Goal: Use online tool/utility: Utilize a website feature to perform a specific function

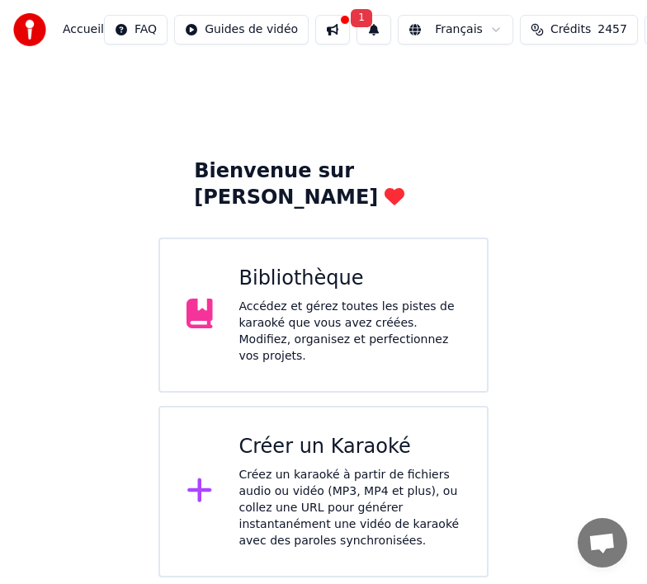
click at [257, 462] on div "Créez un karaoké à partir de fichiers audio ou vidéo (MP3, MP4 et plus), ou col…" at bounding box center [350, 508] width 222 height 83
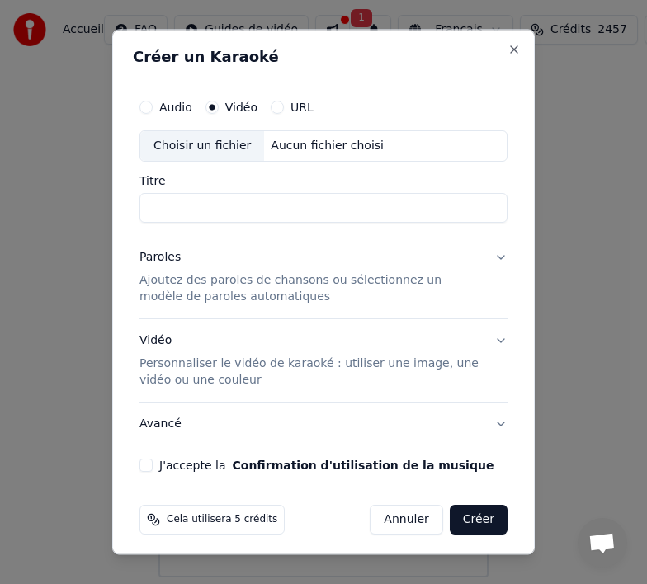
click at [184, 141] on div "Choisir un fichier" at bounding box center [202, 146] width 124 height 30
type input "**********"
click at [152, 257] on div "Paroles" at bounding box center [160, 257] width 41 height 17
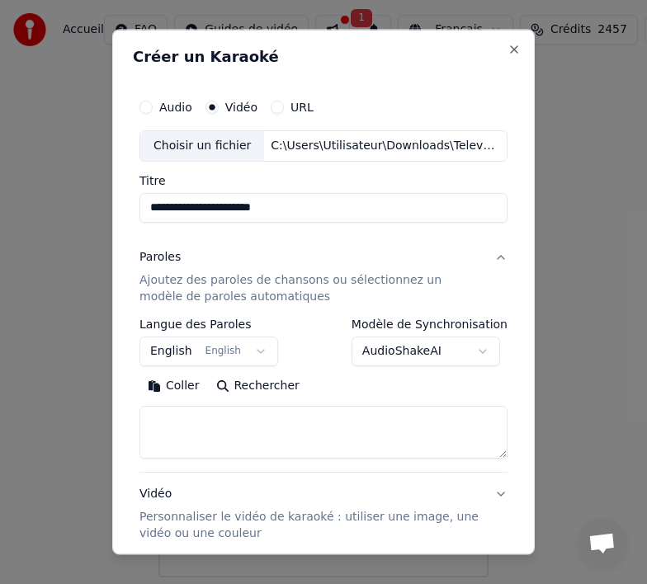
click at [180, 387] on button "Coller" at bounding box center [174, 386] width 69 height 26
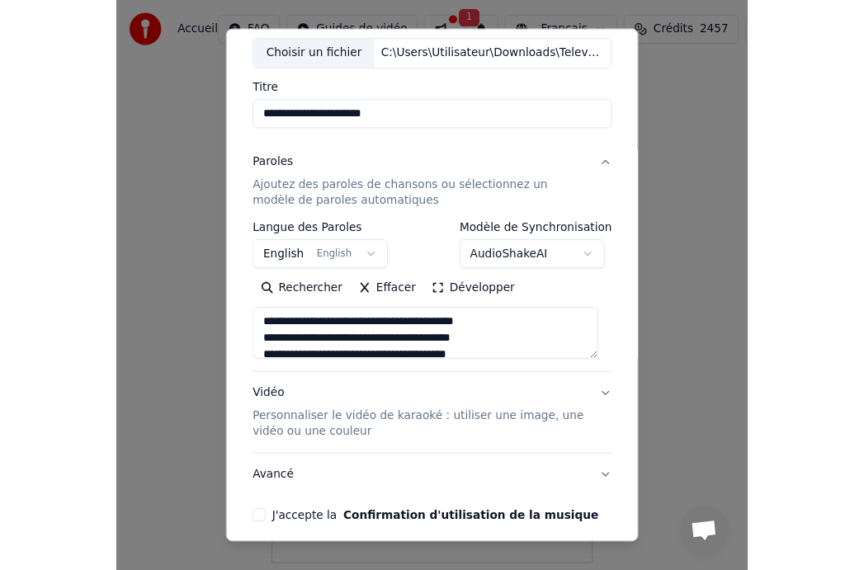
scroll to position [161, 0]
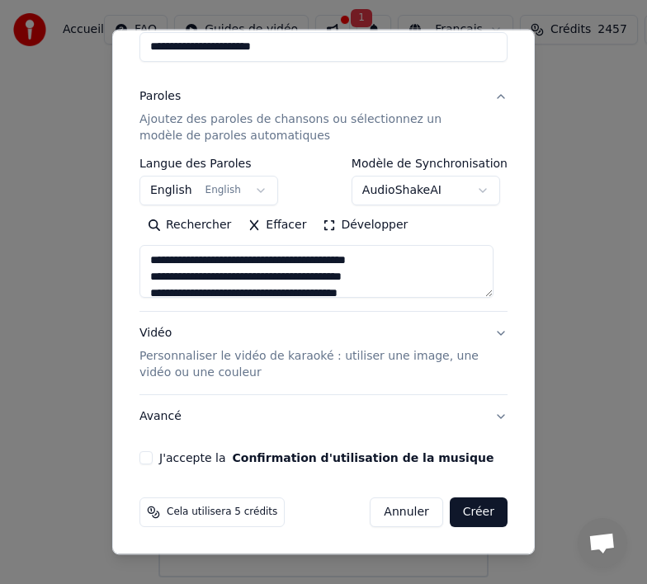
click at [144, 454] on button "J'accepte la Confirmation d'utilisation de la musique" at bounding box center [146, 458] width 13 height 13
click at [450, 462] on button "Créer" at bounding box center [479, 513] width 58 height 30
type textarea "**********"
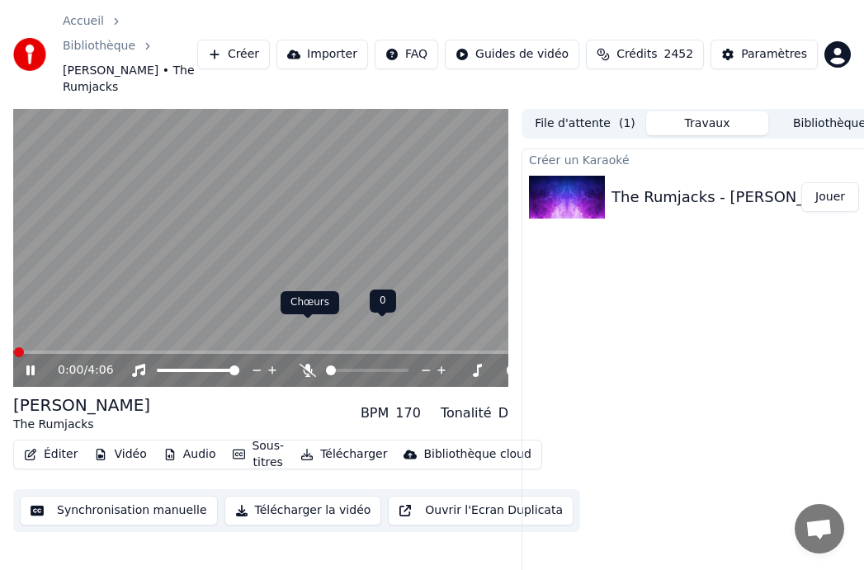
click at [304, 364] on icon at bounding box center [308, 370] width 17 height 13
click at [310, 364] on icon at bounding box center [308, 370] width 9 height 13
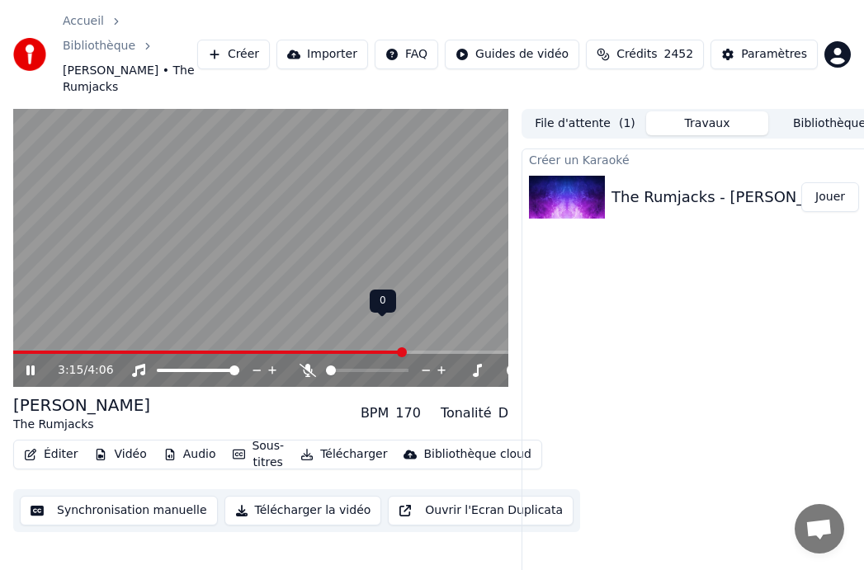
click at [310, 364] on icon at bounding box center [308, 370] width 17 height 13
